Goal: Task Accomplishment & Management: Use online tool/utility

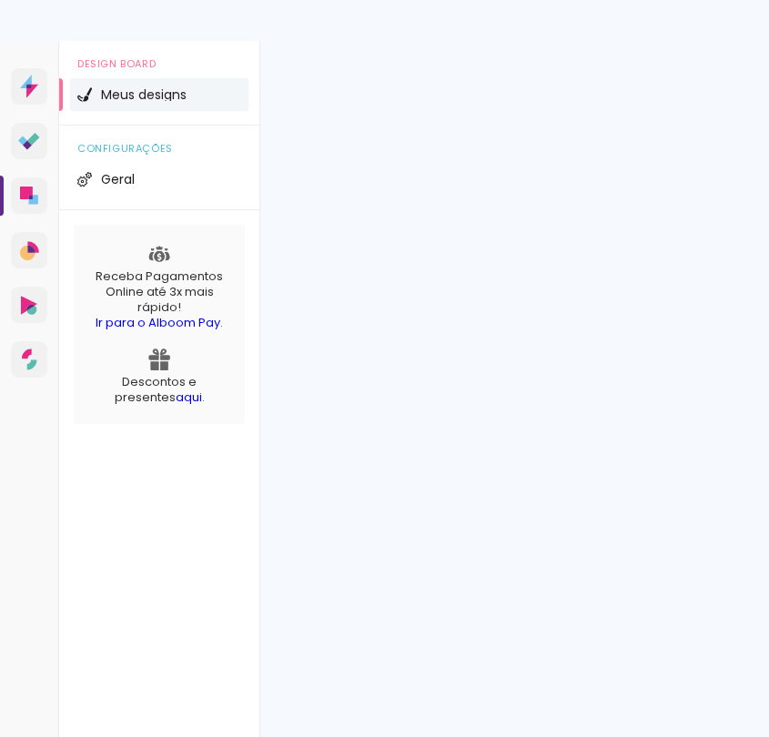
click at [742, 20] on div at bounding box center [384, 20] width 769 height 41
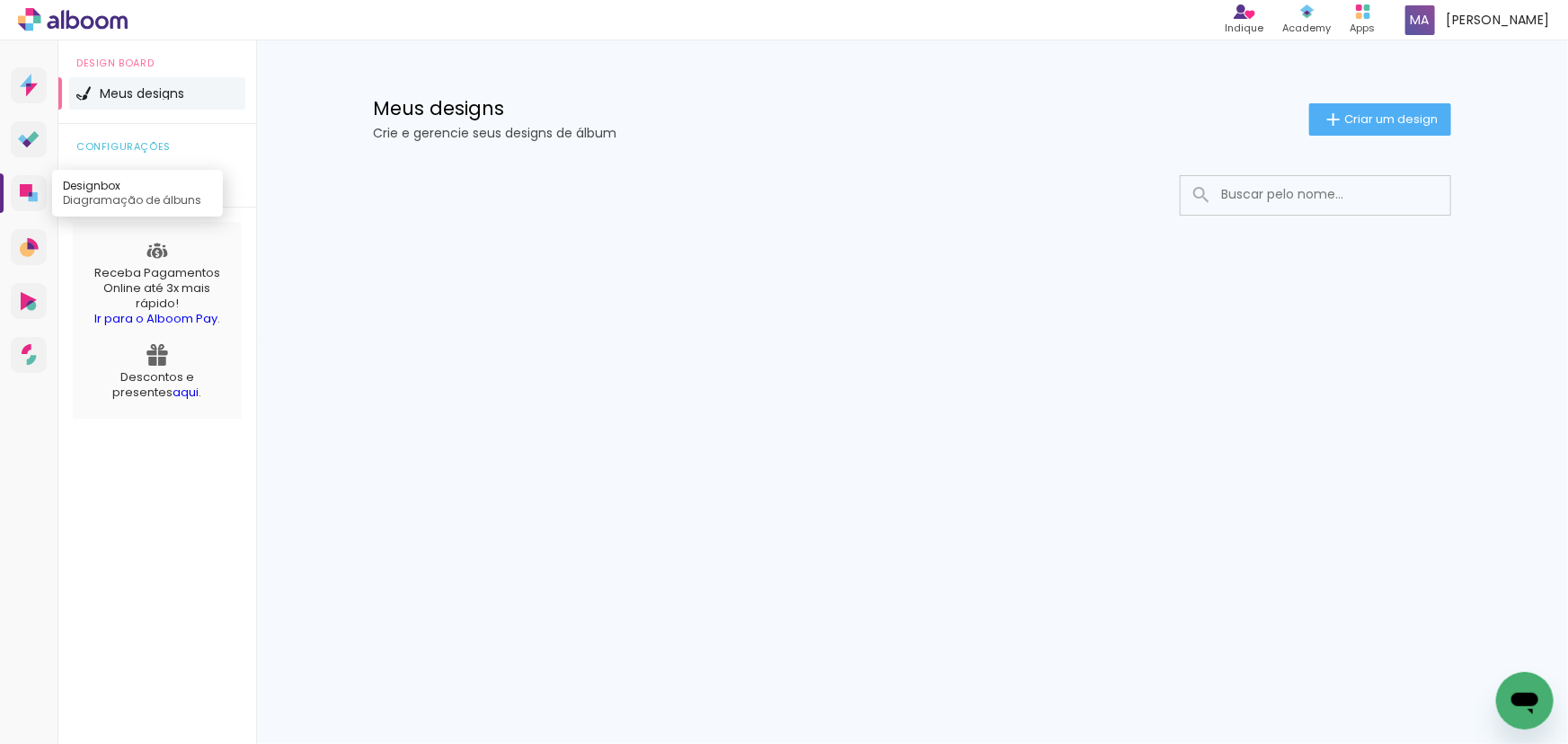
click at [29, 185] on icon at bounding box center [29, 194] width 18 height 18
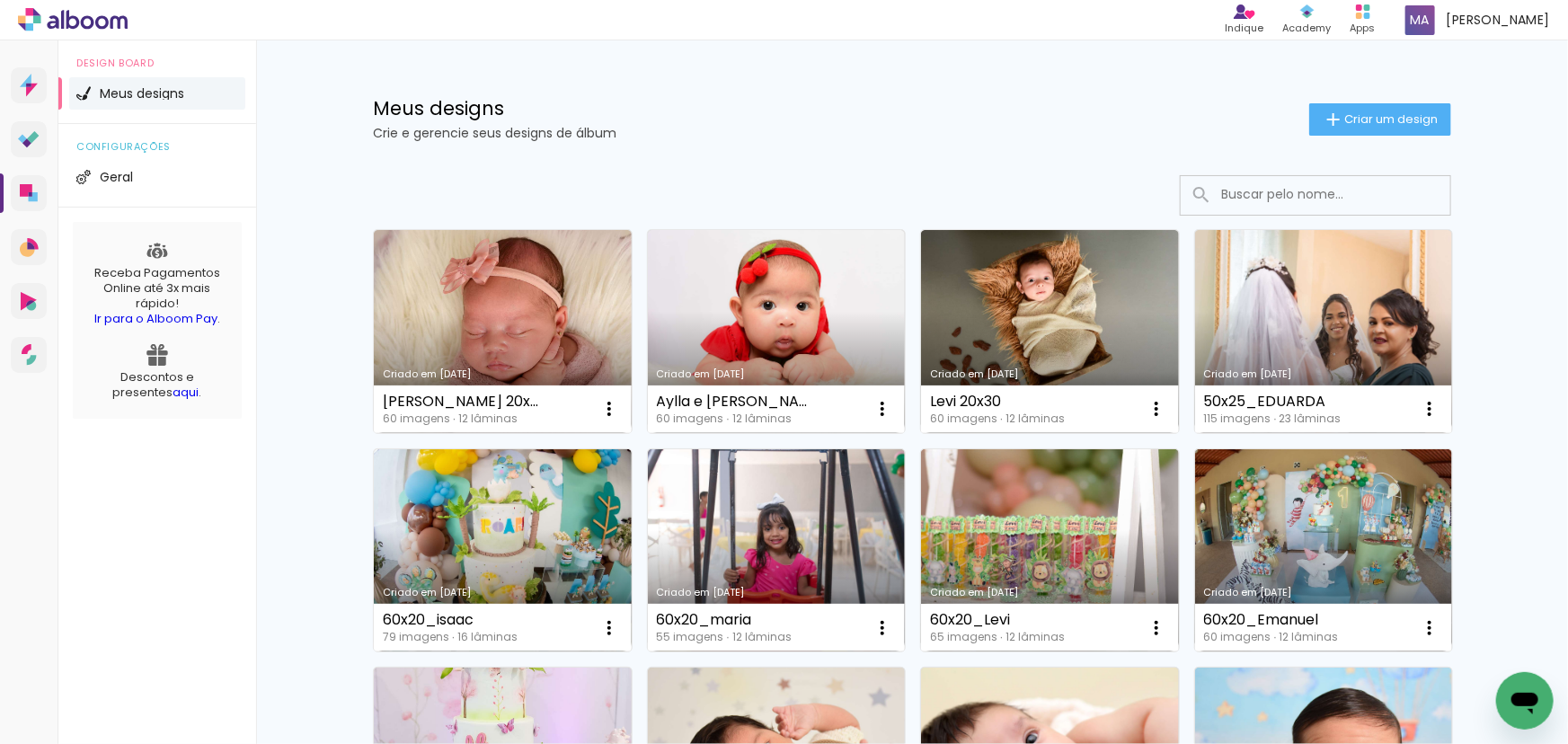
click at [706, 323] on link "Criado em [DATE]" at bounding box center [776, 332] width 258 height 204
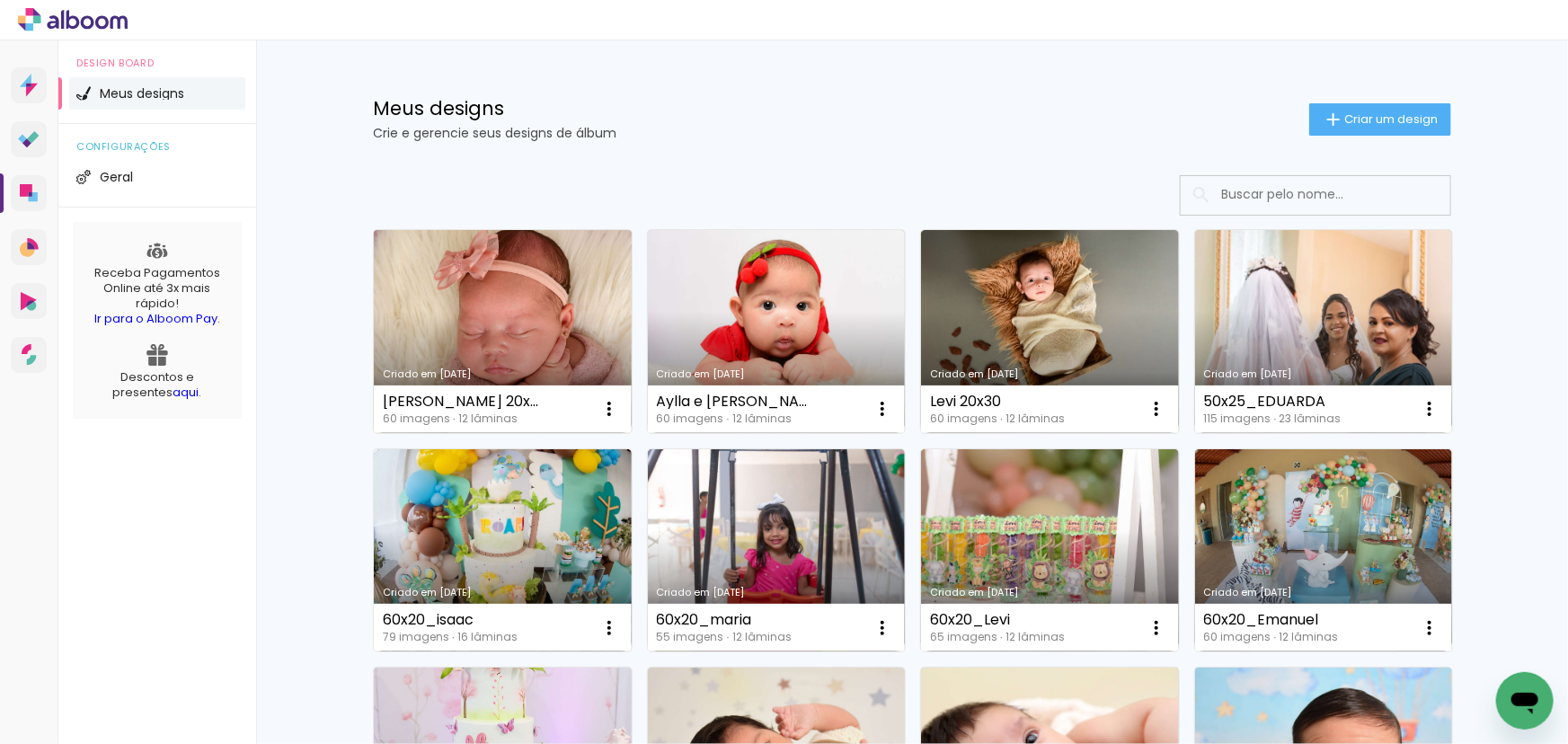
click at [438, 298] on link "Criado em [DATE]" at bounding box center [502, 332] width 258 height 204
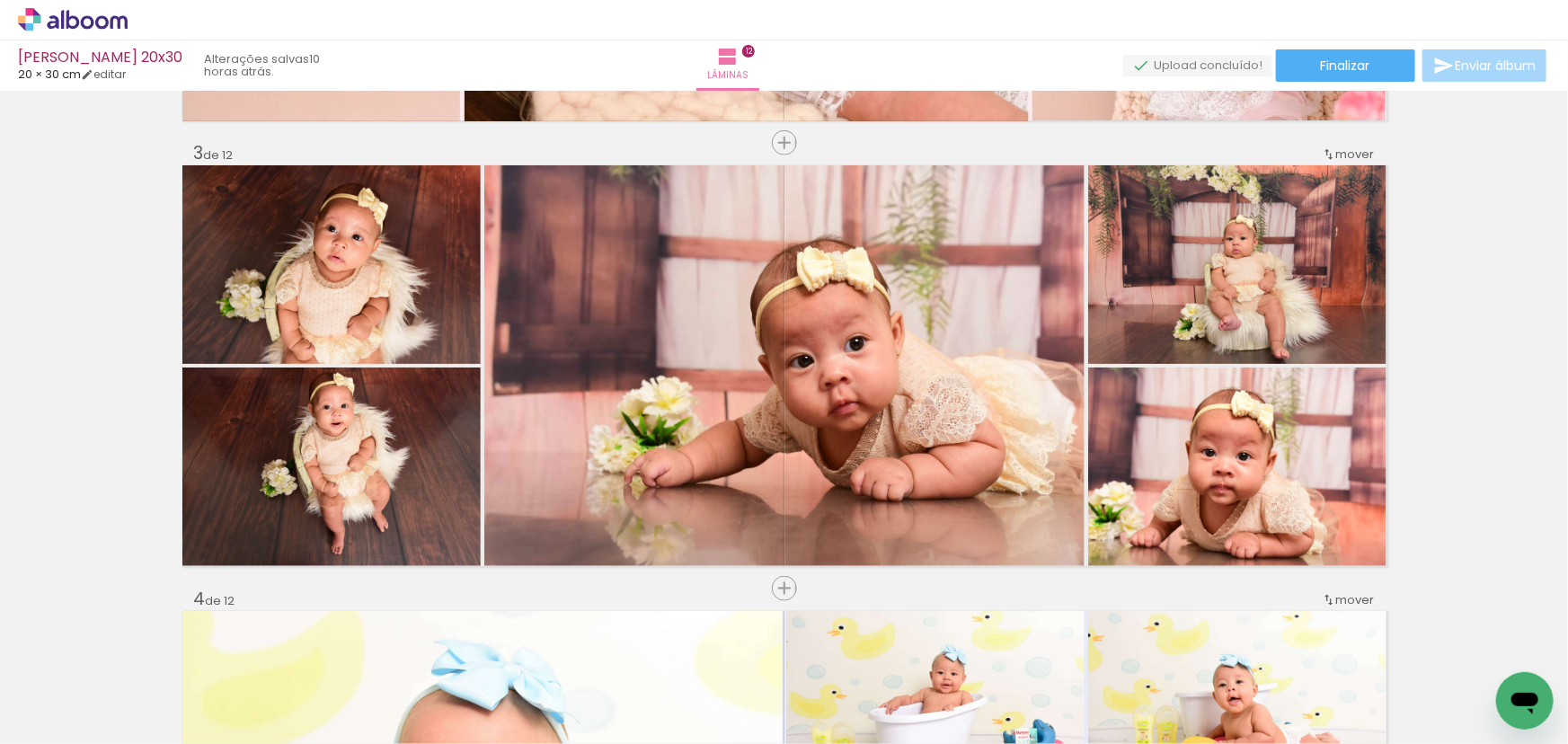
scroll to position [899, 0]
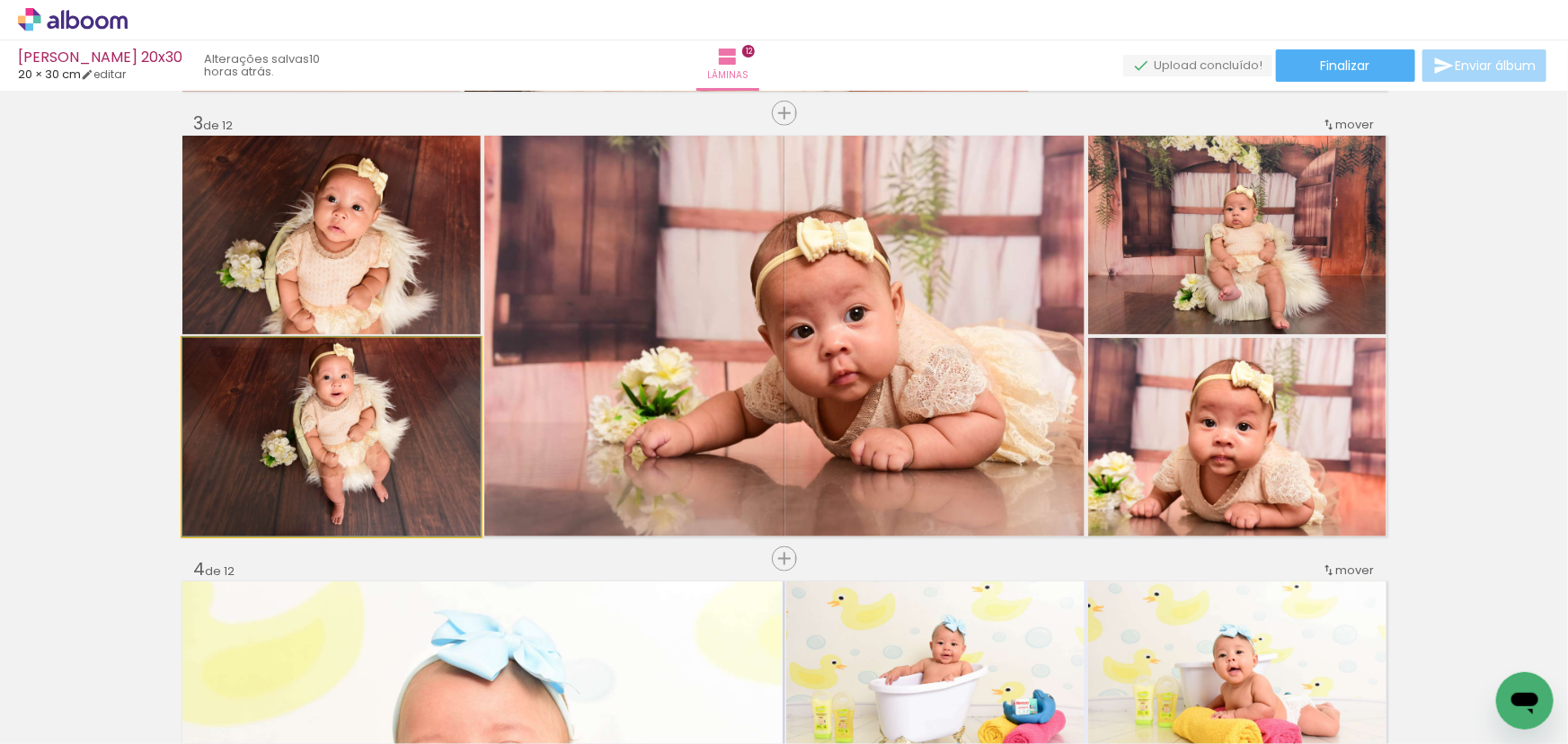
click at [416, 454] on quentale-photo at bounding box center [332, 437] width 298 height 199
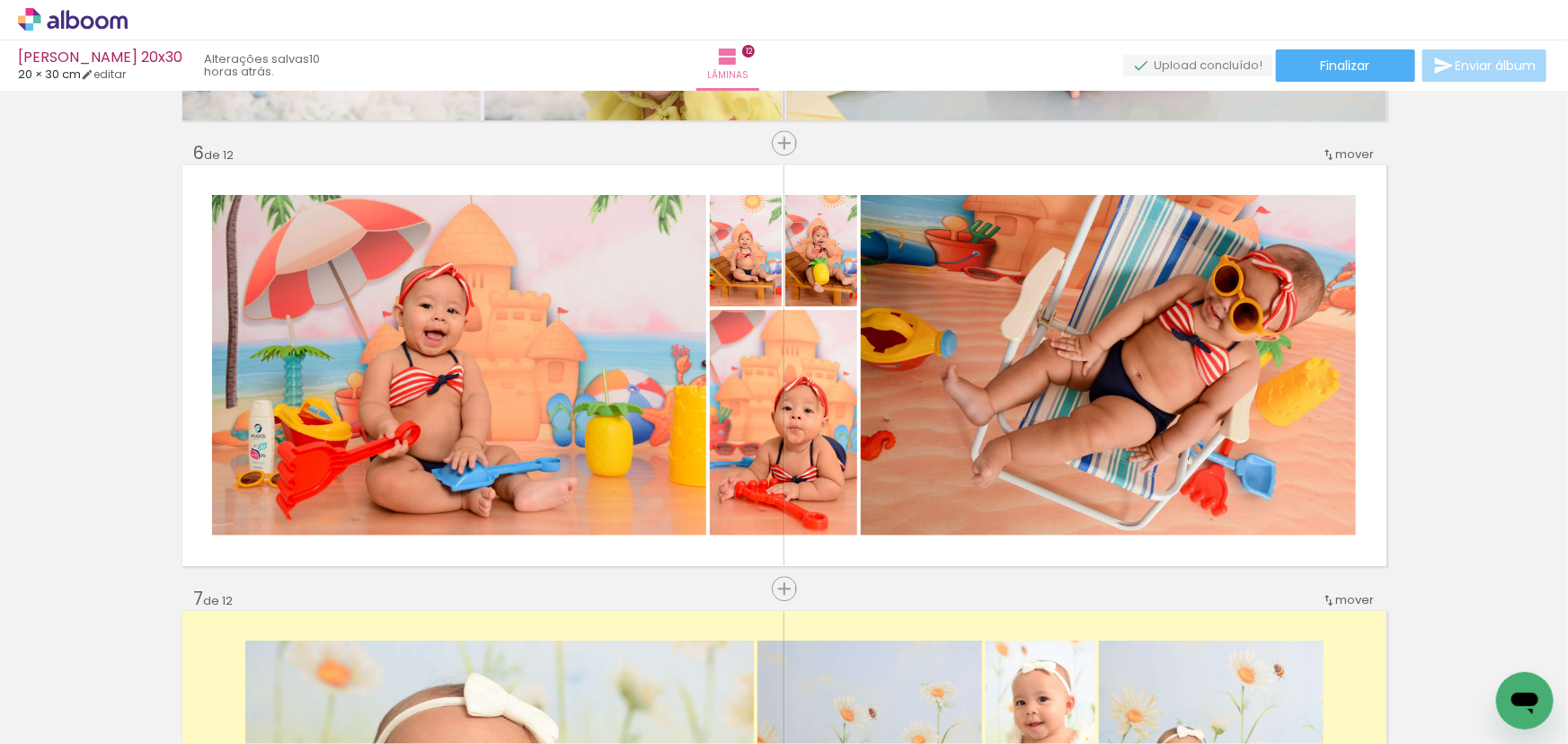
scroll to position [2206, 0]
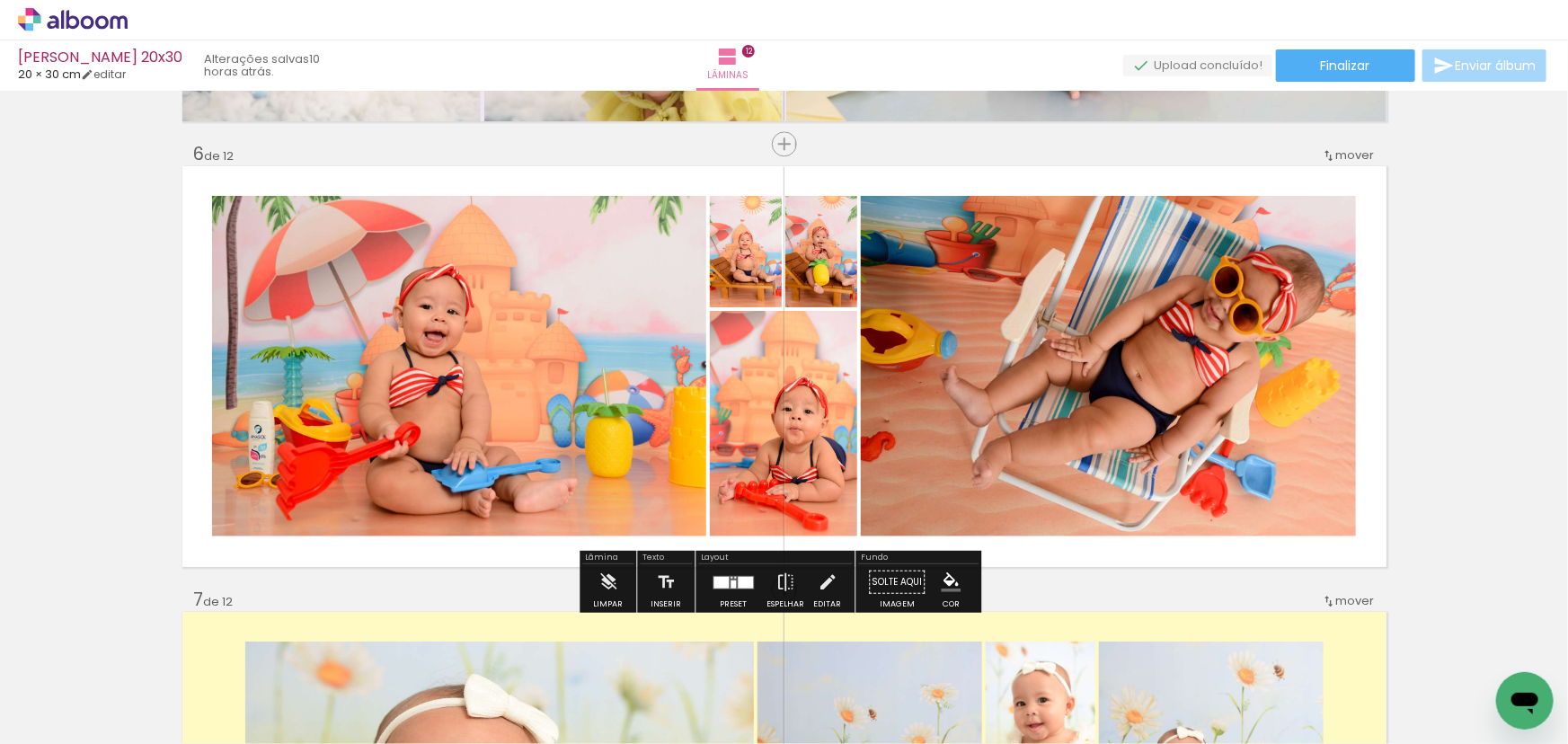
click at [738, 583] on div at bounding box center [745, 582] width 15 height 12
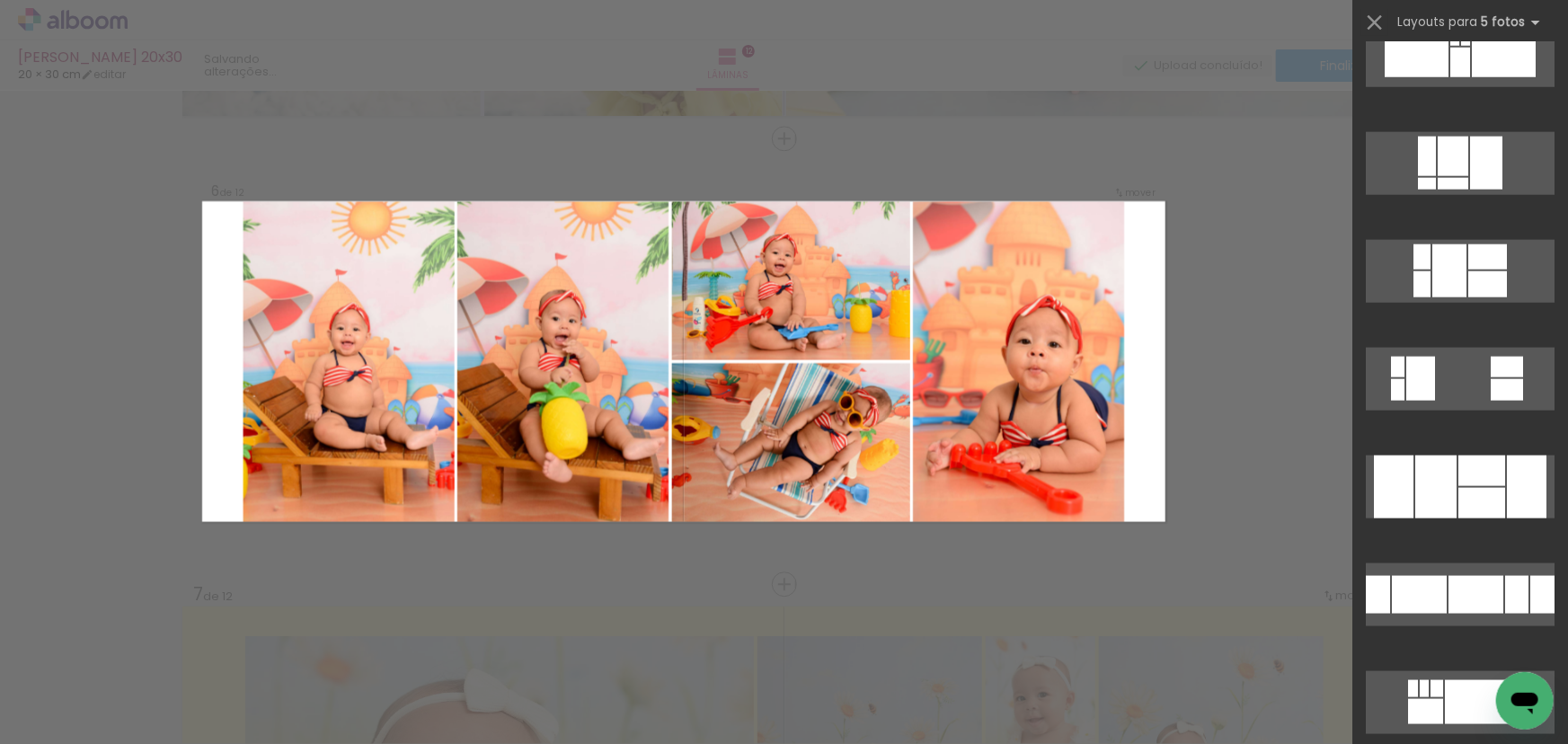
scroll to position [1061, 0]
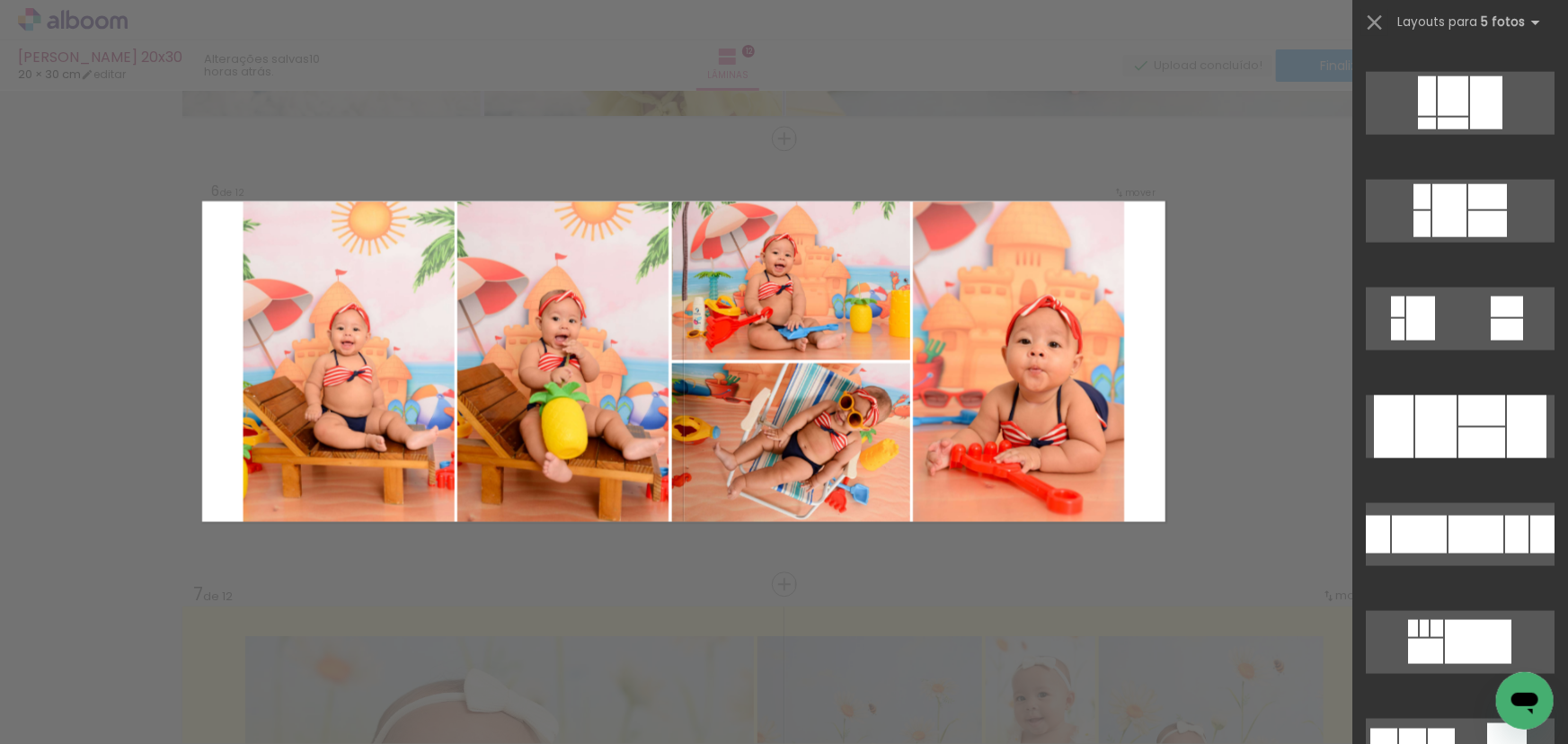
click at [1439, 427] on div at bounding box center [1436, 427] width 41 height 63
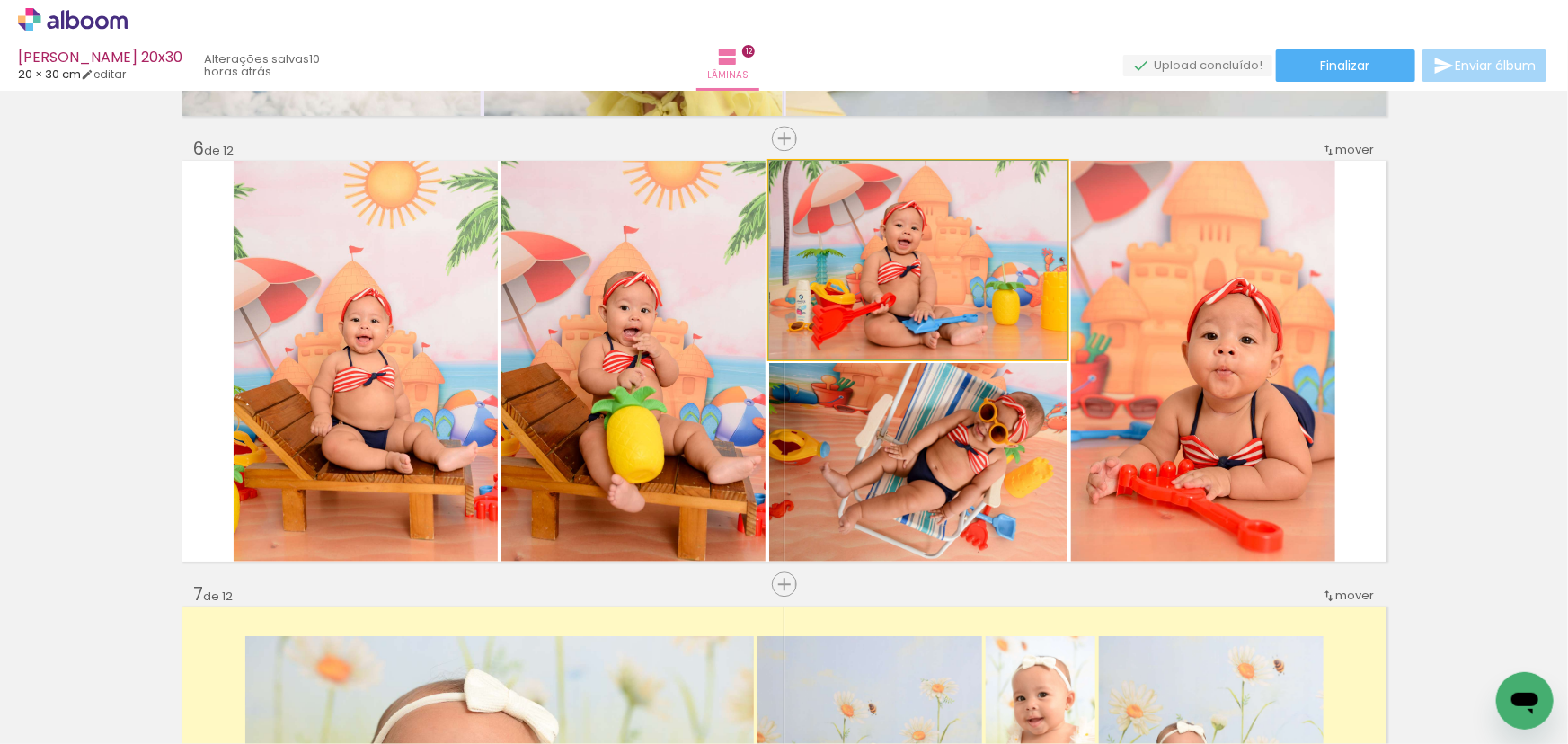
click at [941, 264] on quentale-photo at bounding box center [918, 260] width 298 height 199
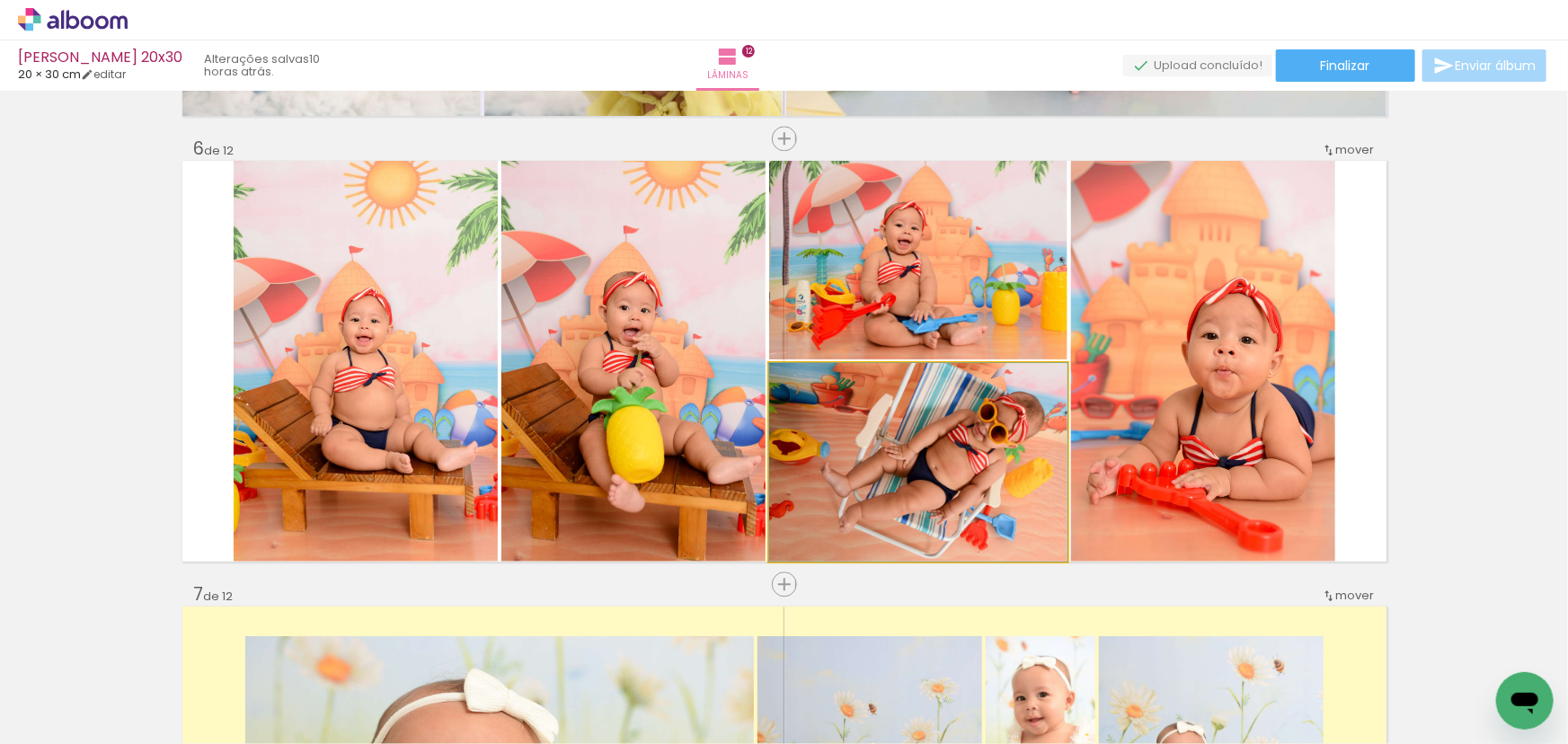
click at [983, 517] on quentale-photo at bounding box center [918, 462] width 298 height 199
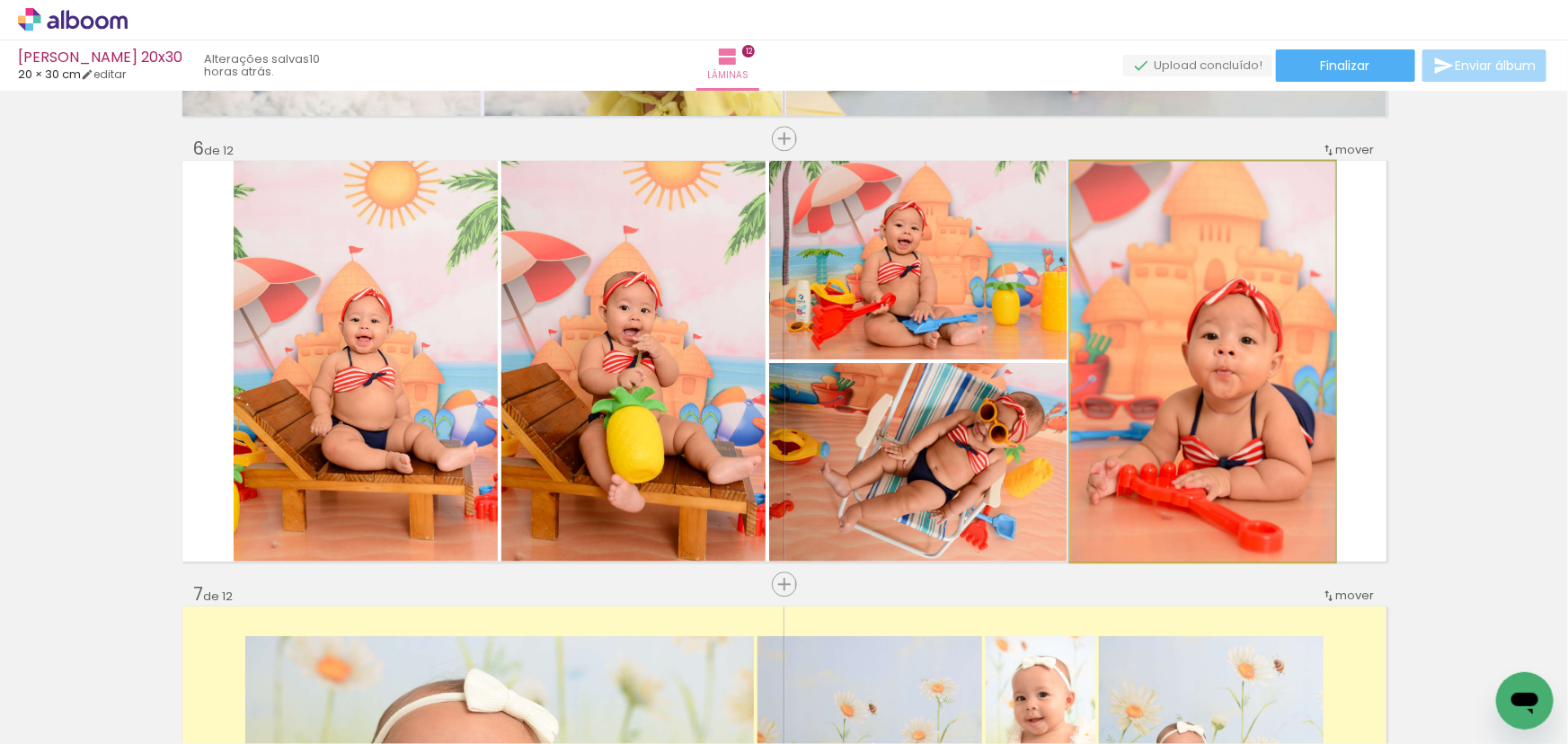
click at [1231, 411] on quentale-photo at bounding box center [1203, 362] width 264 height 401
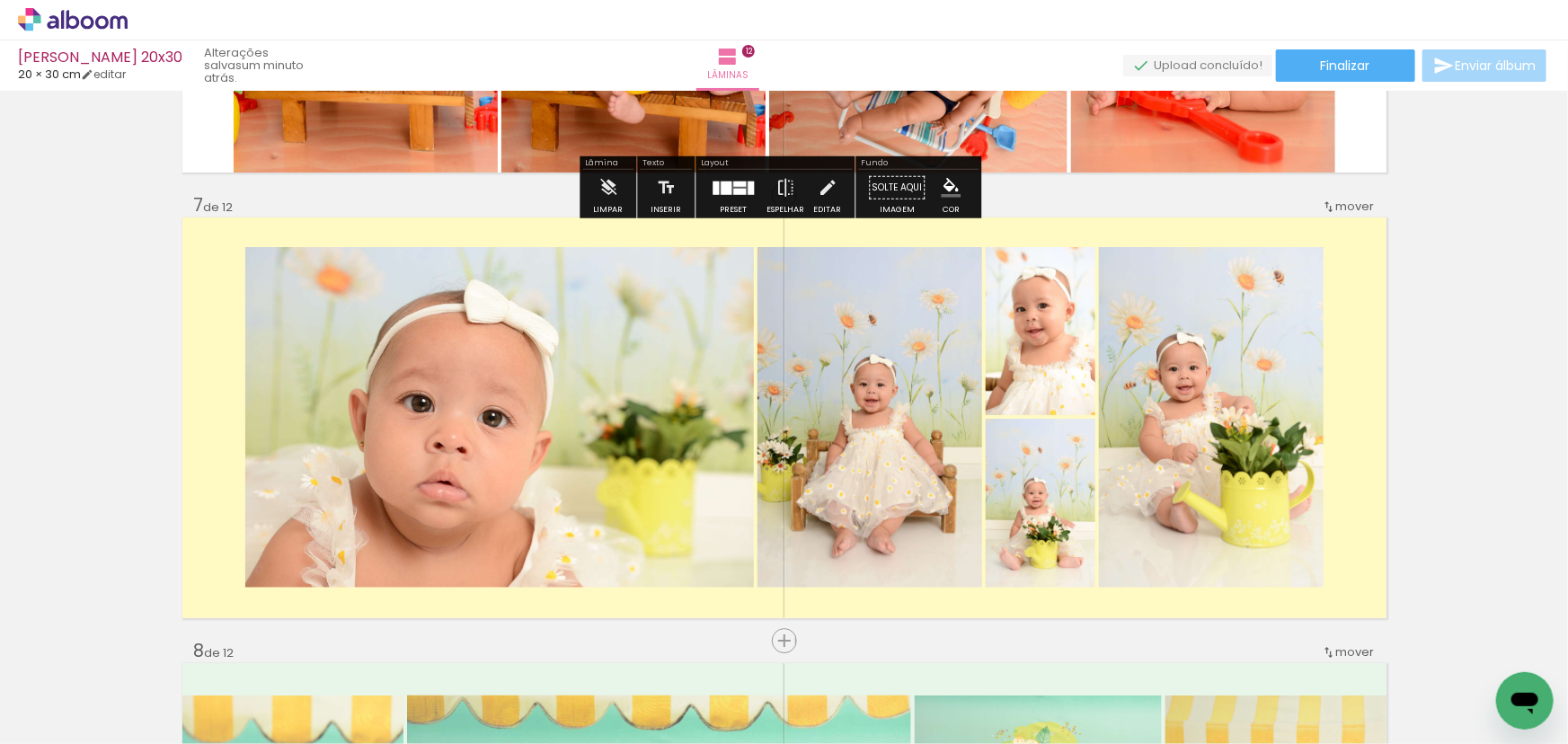
scroll to position [2619, 0]
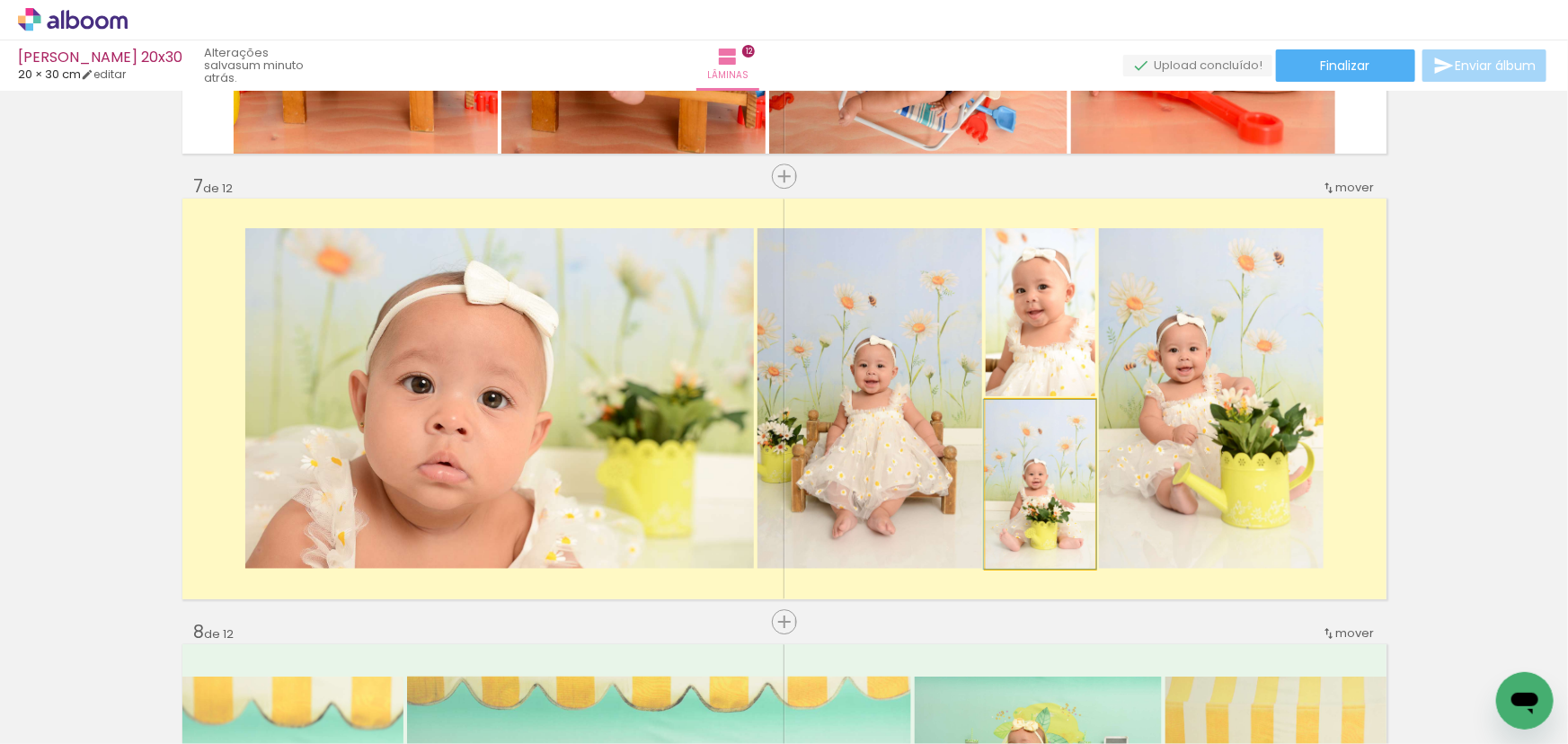
click at [1011, 487] on quentale-photo at bounding box center [1040, 484] width 110 height 169
click at [906, 473] on quentale-photo at bounding box center [869, 398] width 224 height 341
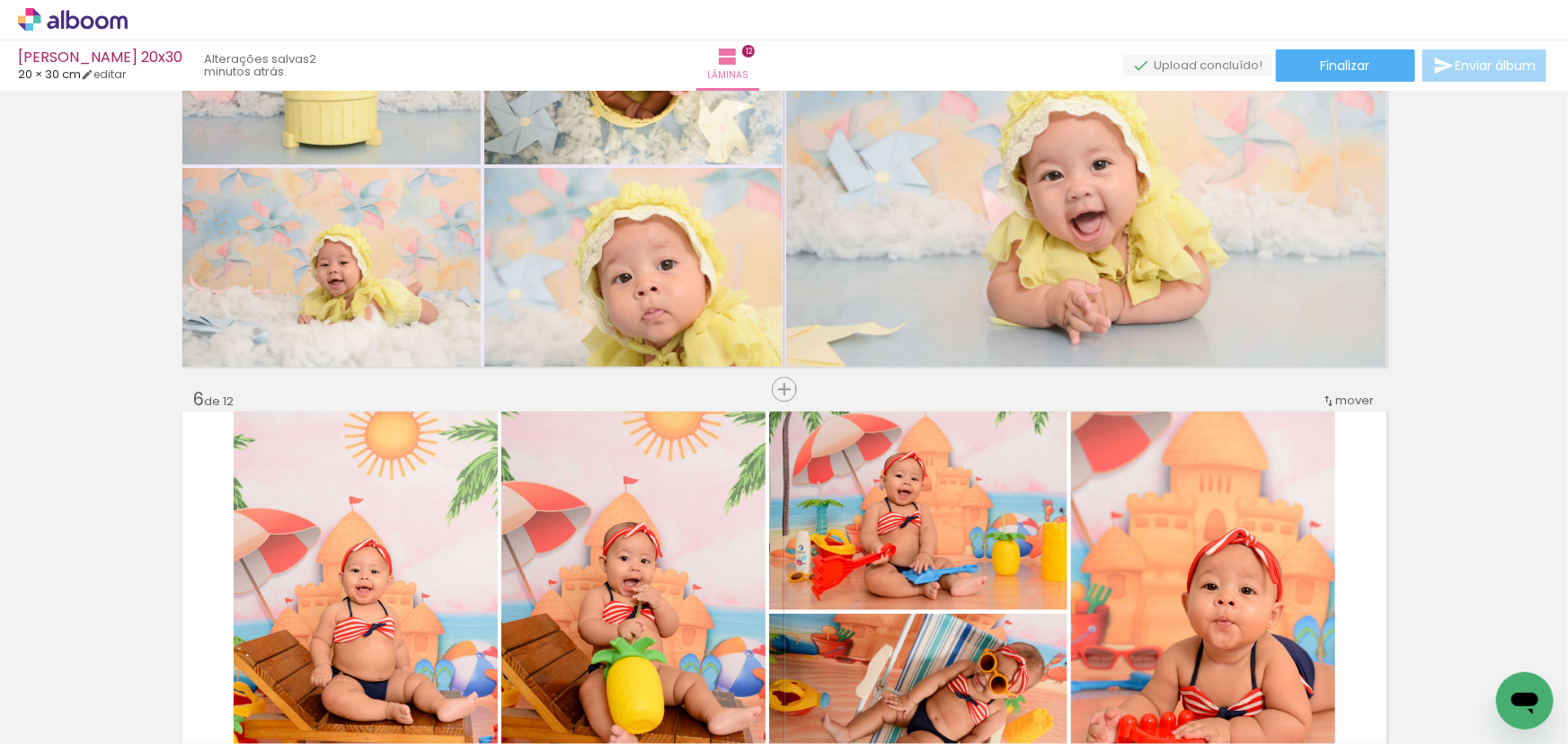
scroll to position [2369, 0]
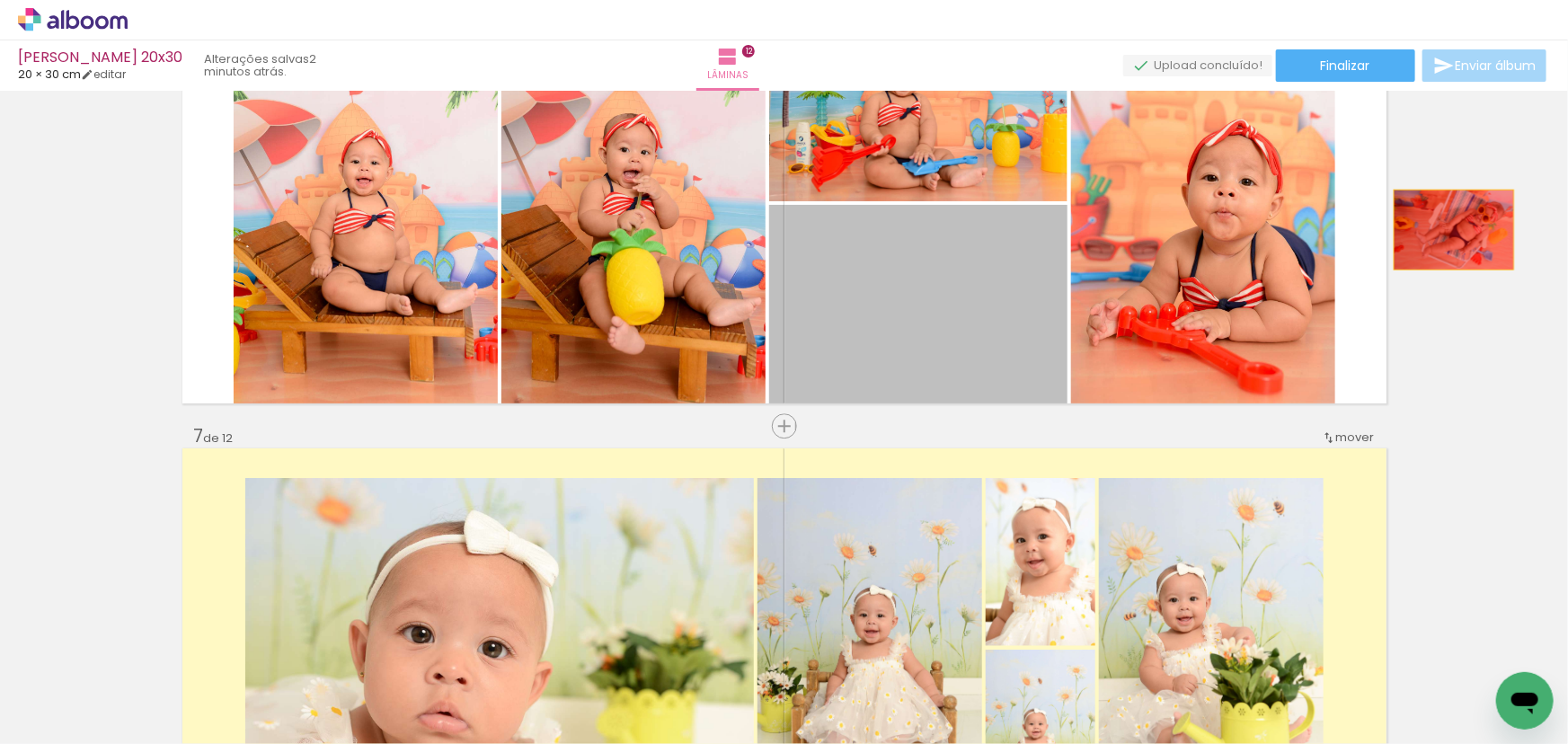
drag, startPoint x: 952, startPoint y: 254, endPoint x: 1466, endPoint y: 221, distance: 515.1
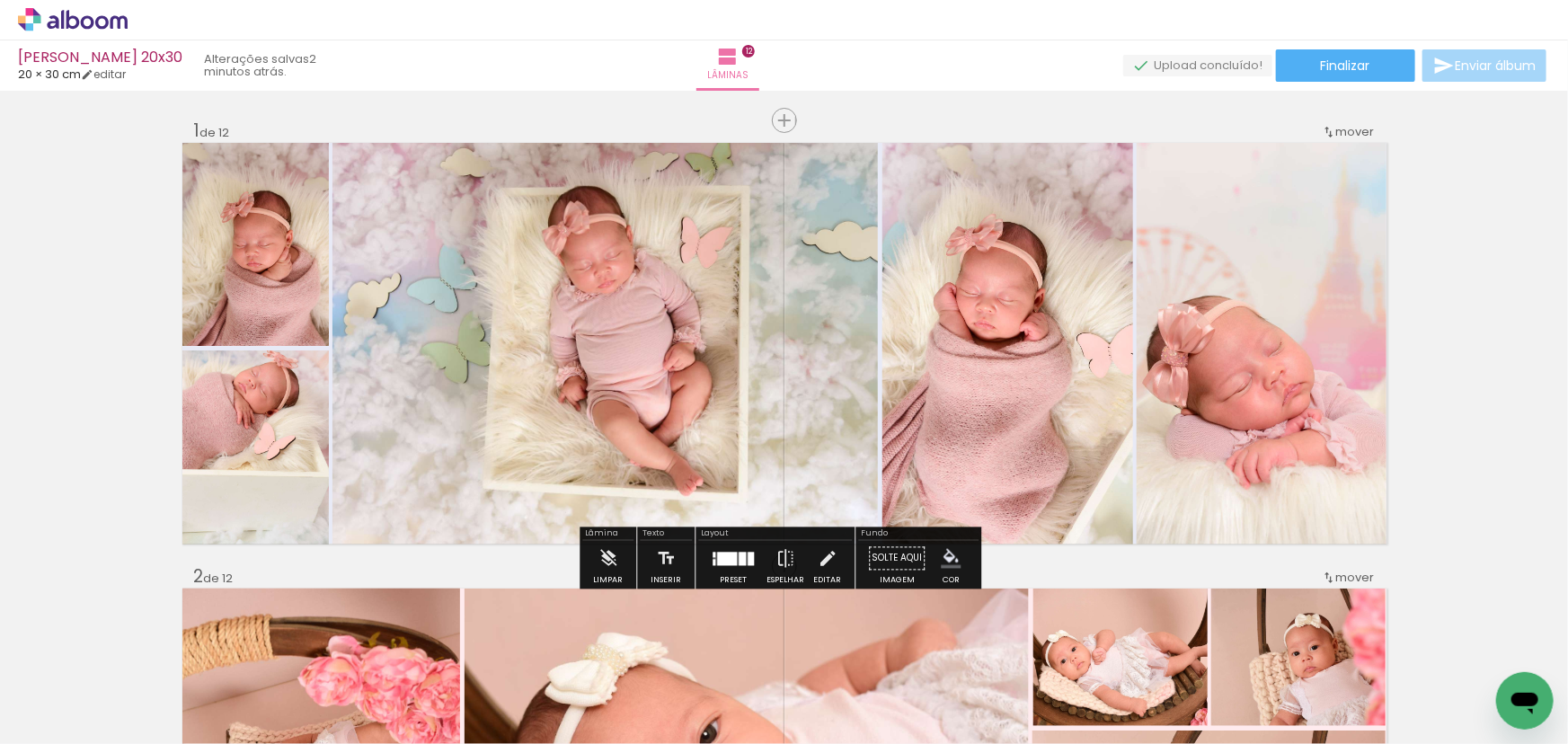
scroll to position [0, 2218]
click at [1340, 69] on span "Finalizar" at bounding box center [1345, 65] width 49 height 13
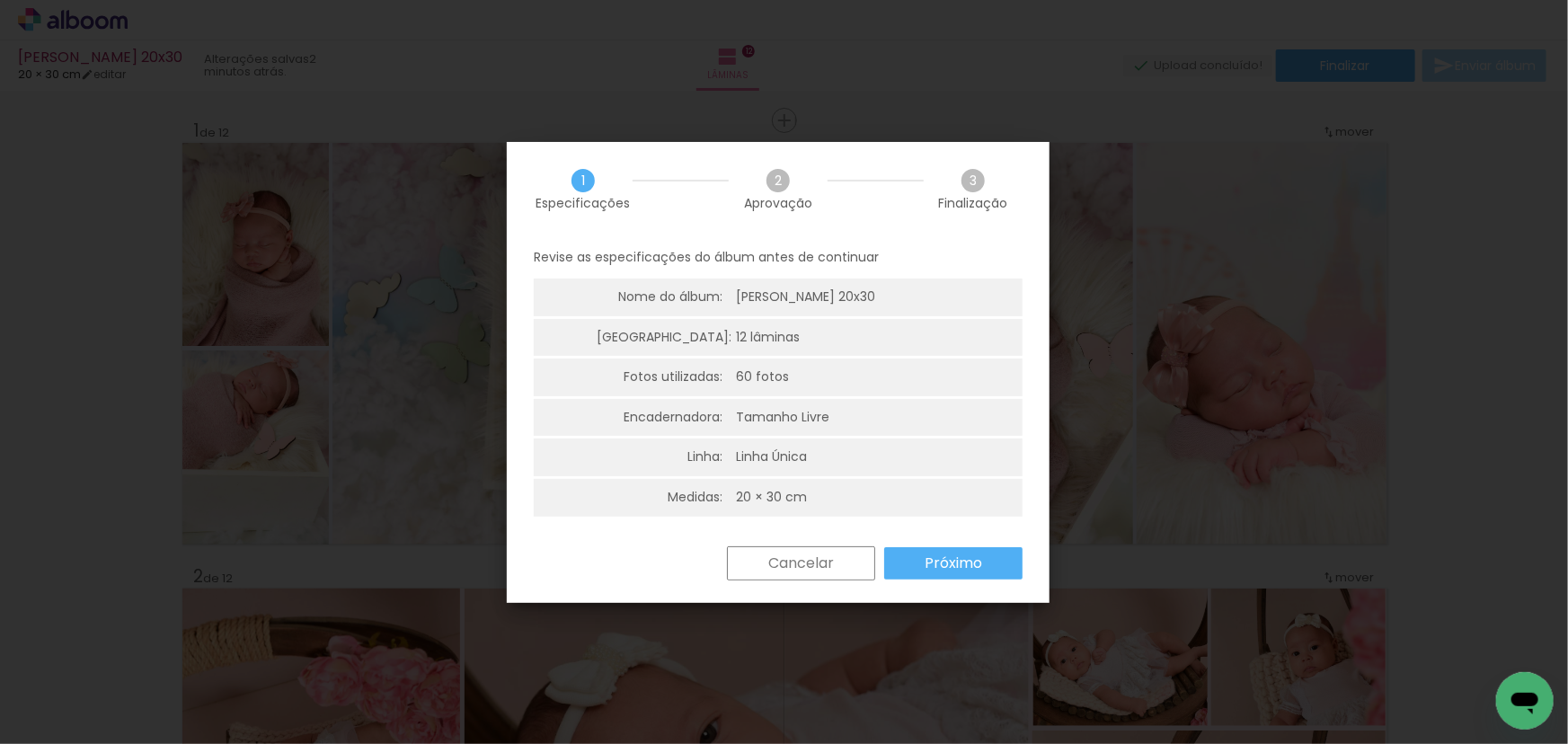
click at [0, 0] on slot "Próximo" at bounding box center [0, 0] width 0 height 0
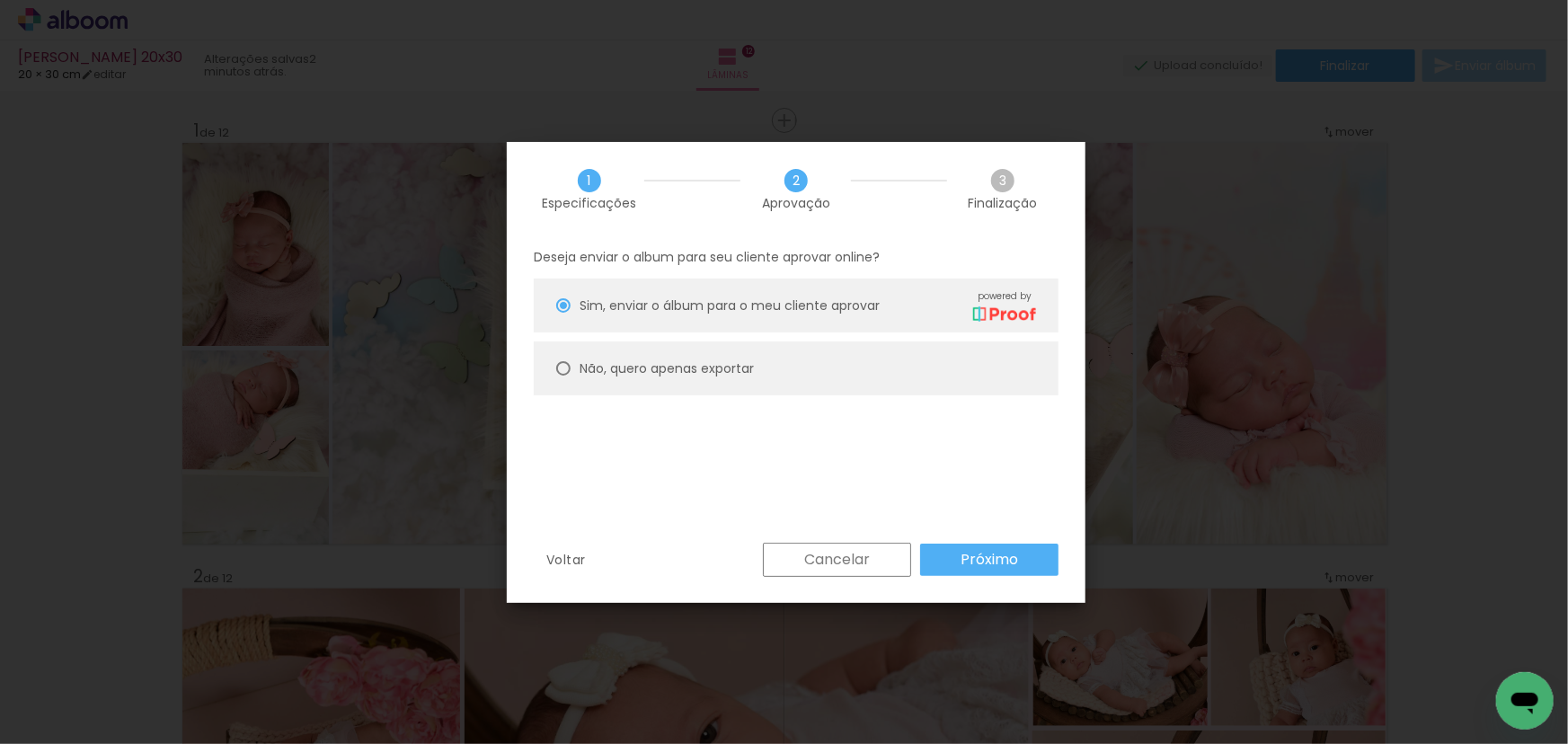
click at [0, 0] on slot "Não, quero apenas exportar" at bounding box center [0, 0] width 0 height 0
type paper-radio-button "on"
click at [0, 0] on slot "Próximo" at bounding box center [0, 0] width 0 height 0
type input "Alta, 300 DPI"
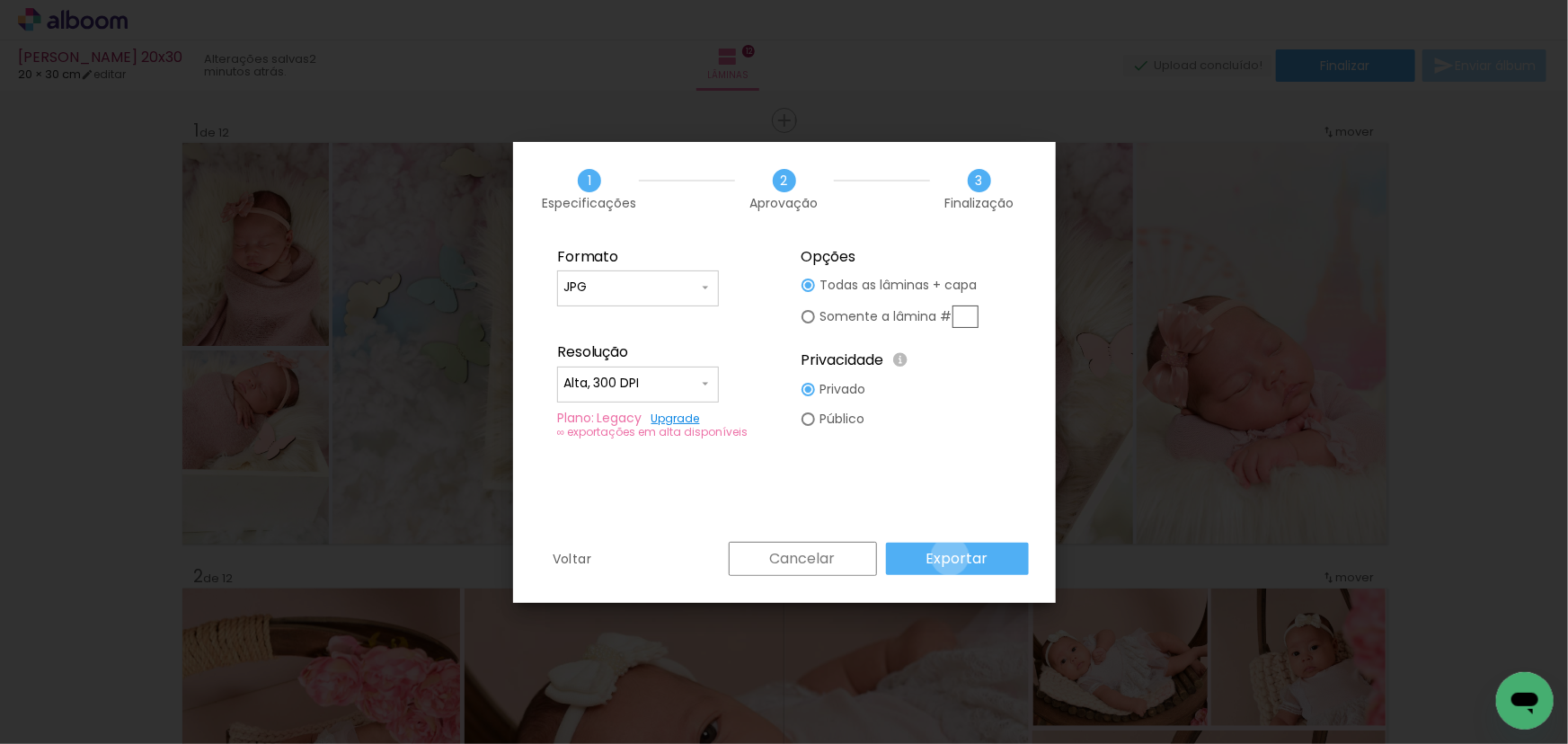
click at [0, 0] on slot "Exportar" at bounding box center [0, 0] width 0 height 0
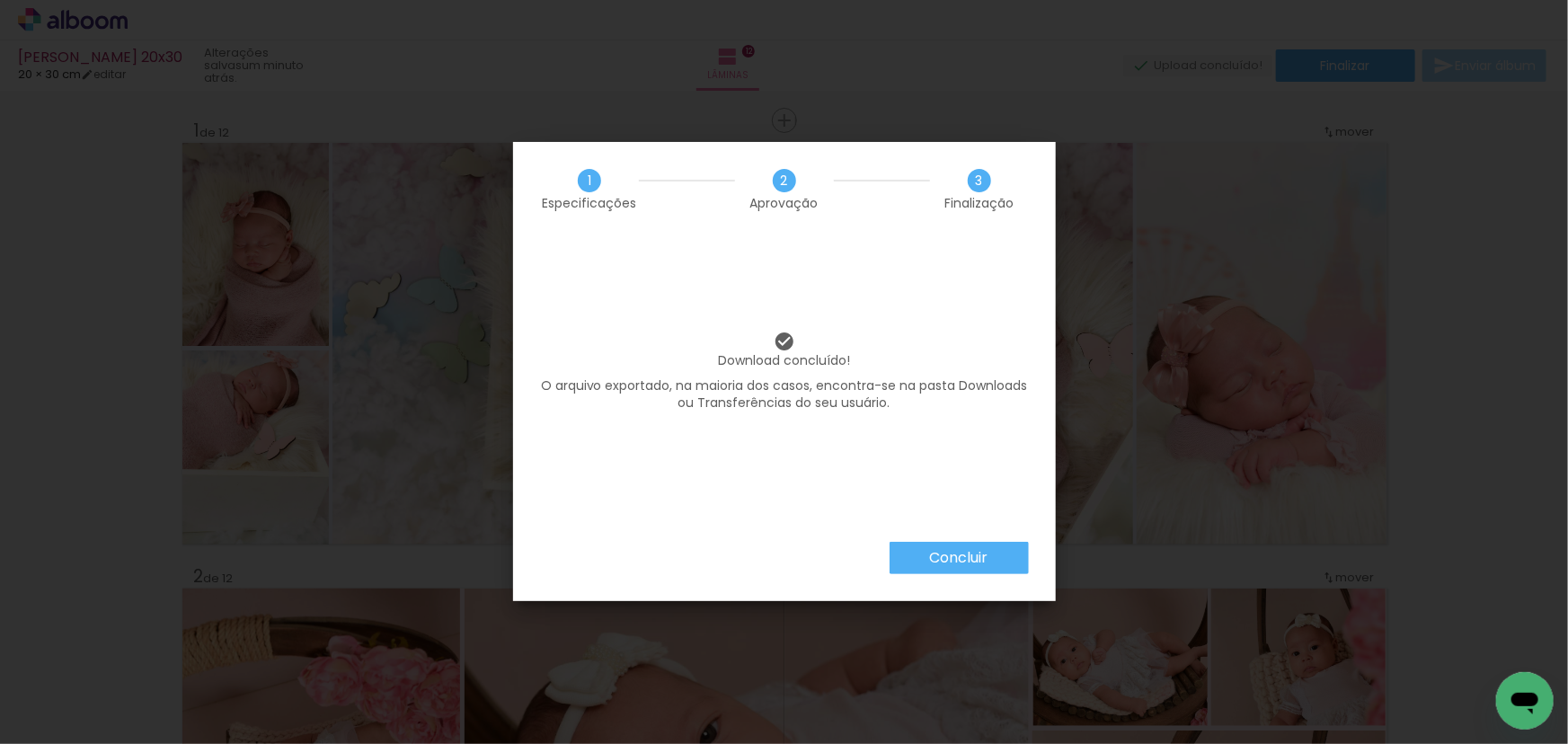
scroll to position [0, 2218]
click at [0, 0] on slot "Concluir" at bounding box center [0, 0] width 0 height 0
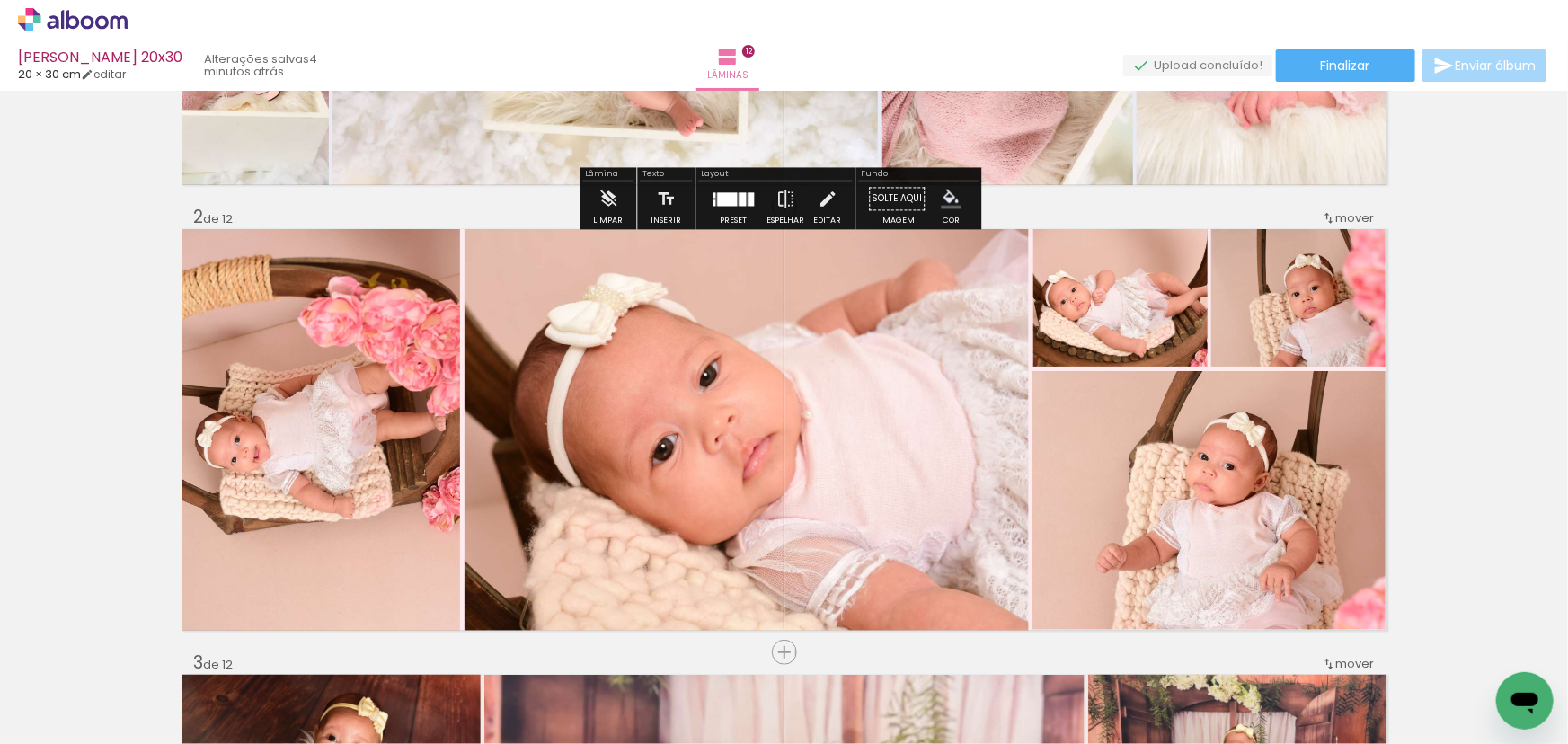
scroll to position [408, 0]
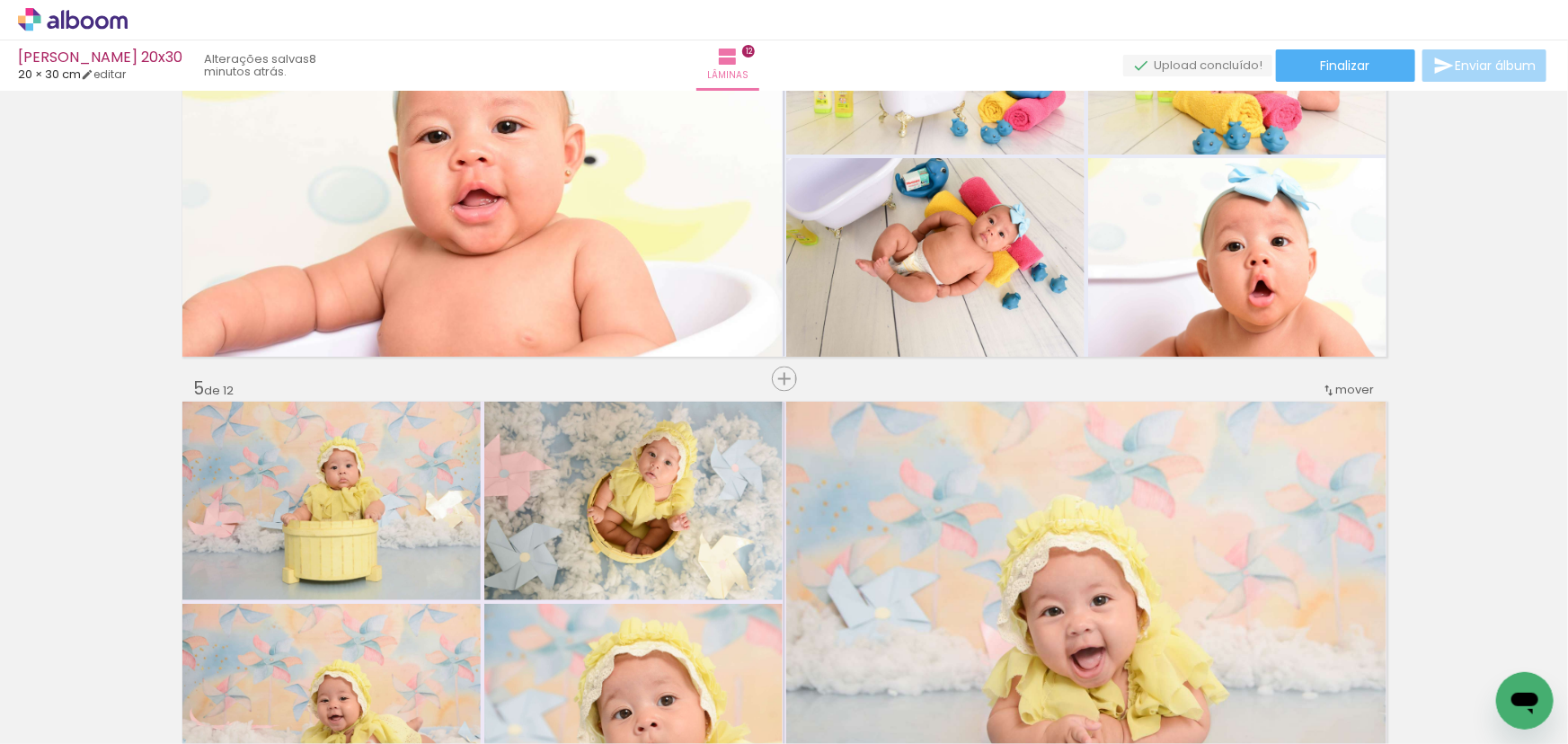
scroll to position [1552, 0]
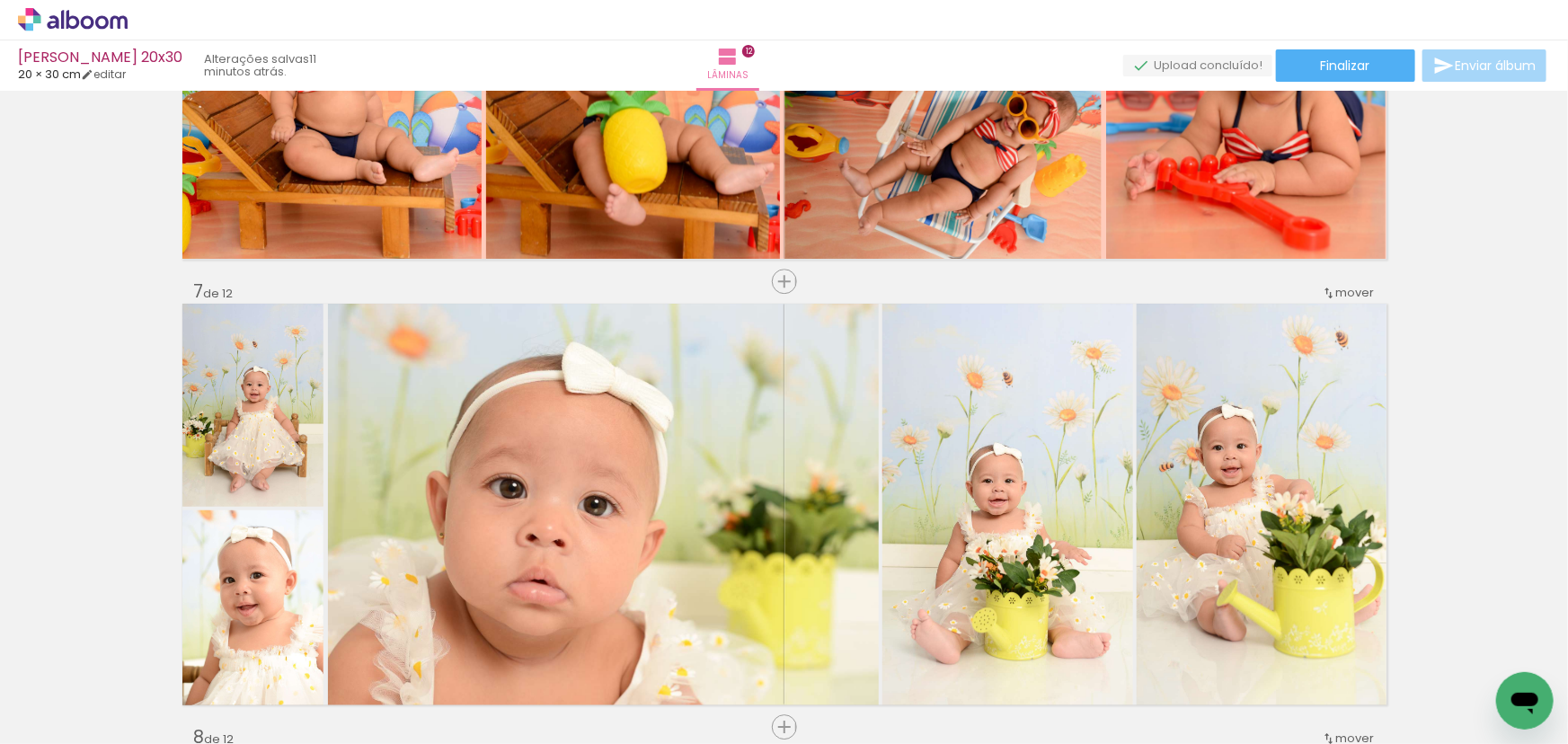
scroll to position [2533, 0]
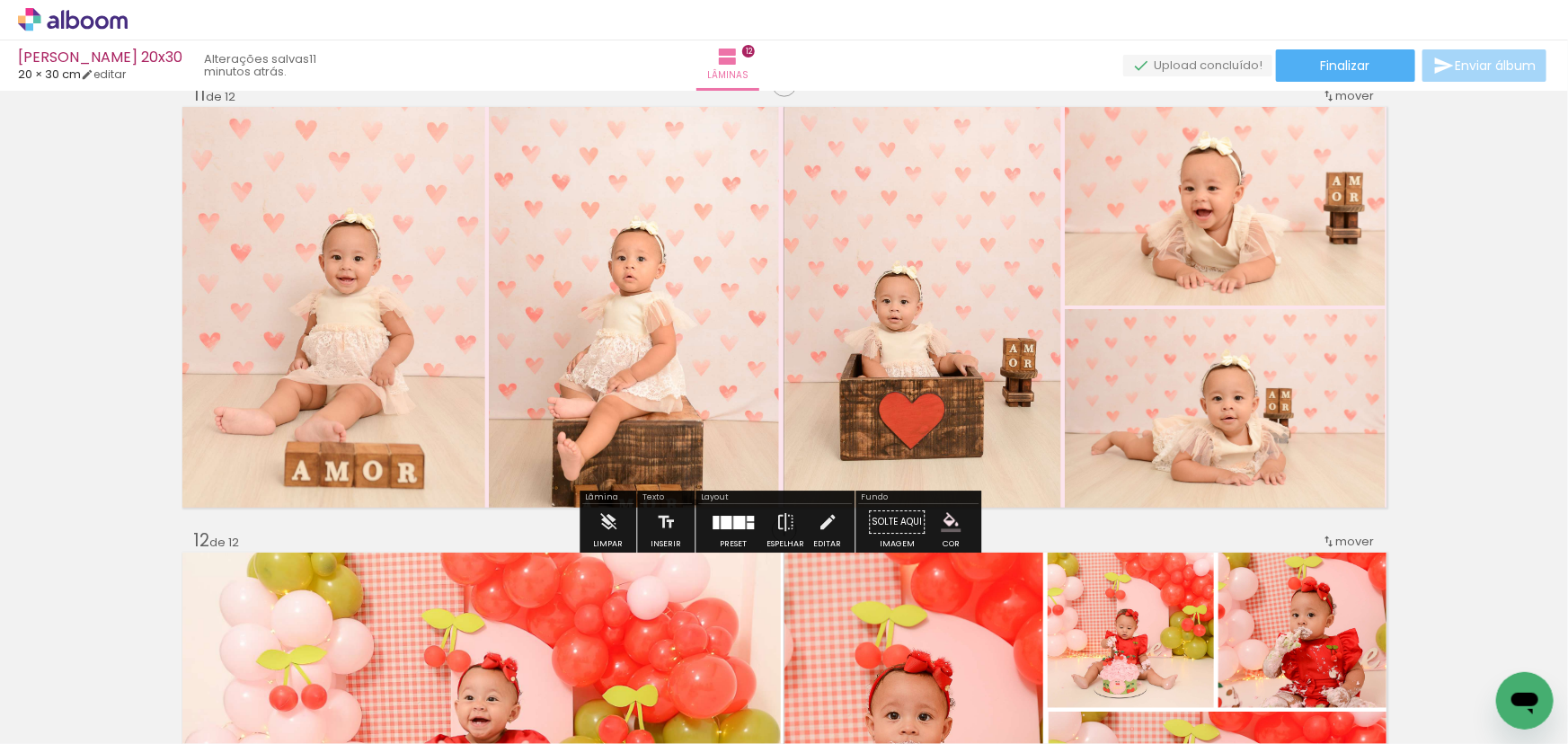
scroll to position [4903, 0]
